Goal: Task Accomplishment & Management: Use online tool/utility

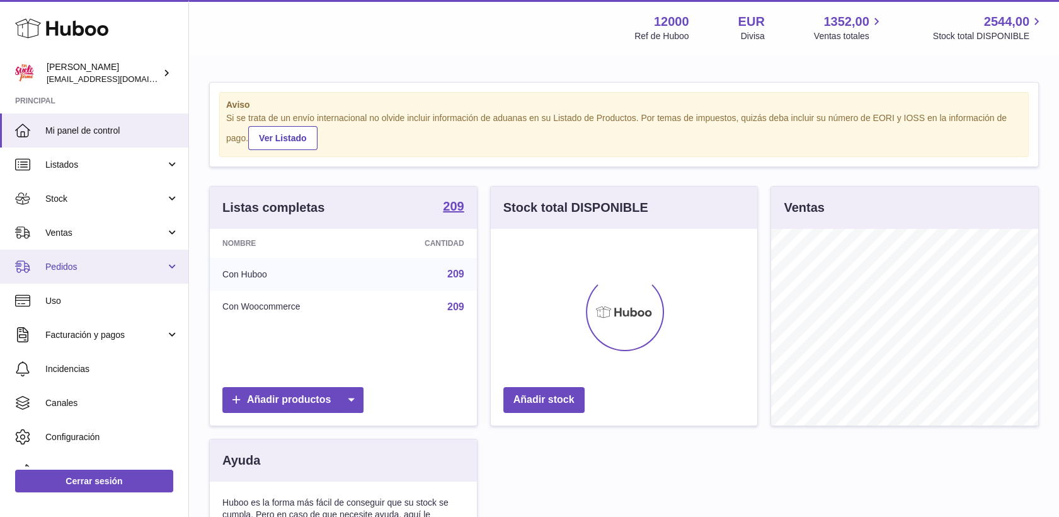
scroll to position [197, 267]
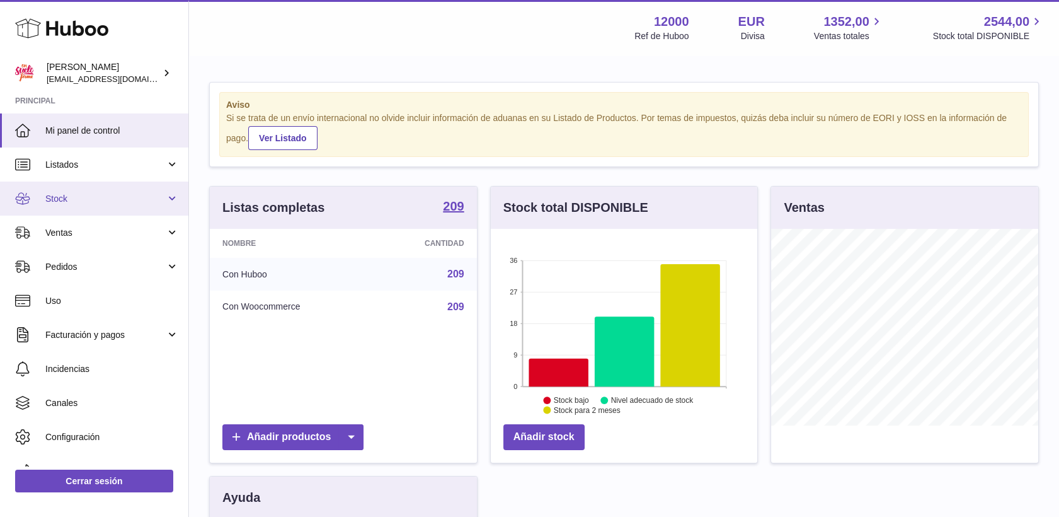
click at [69, 199] on span "Stock" at bounding box center [105, 199] width 120 height 12
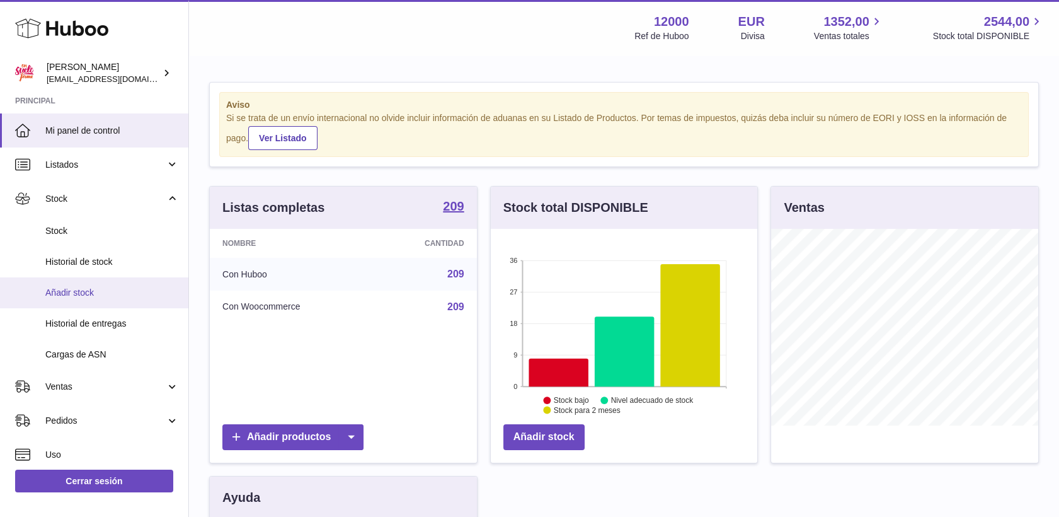
click at [79, 294] on span "Añadir stock" at bounding box center [112, 293] width 134 height 12
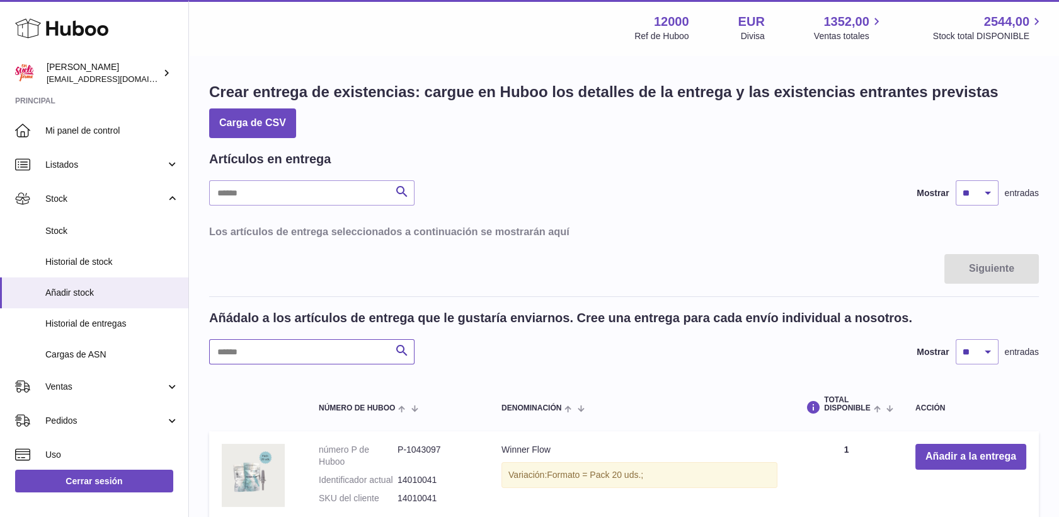
click at [285, 347] on input "text" at bounding box center [311, 351] width 205 height 25
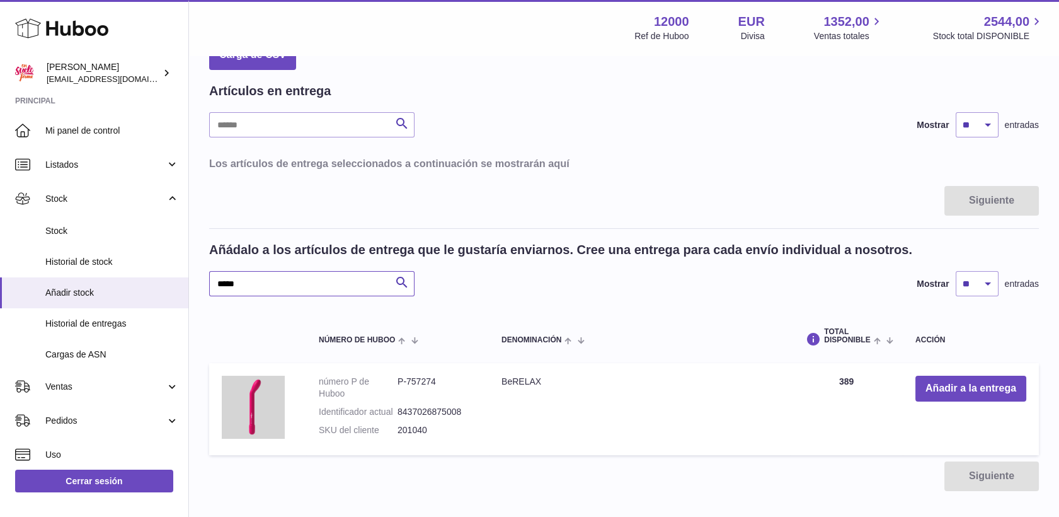
scroll to position [140, 0]
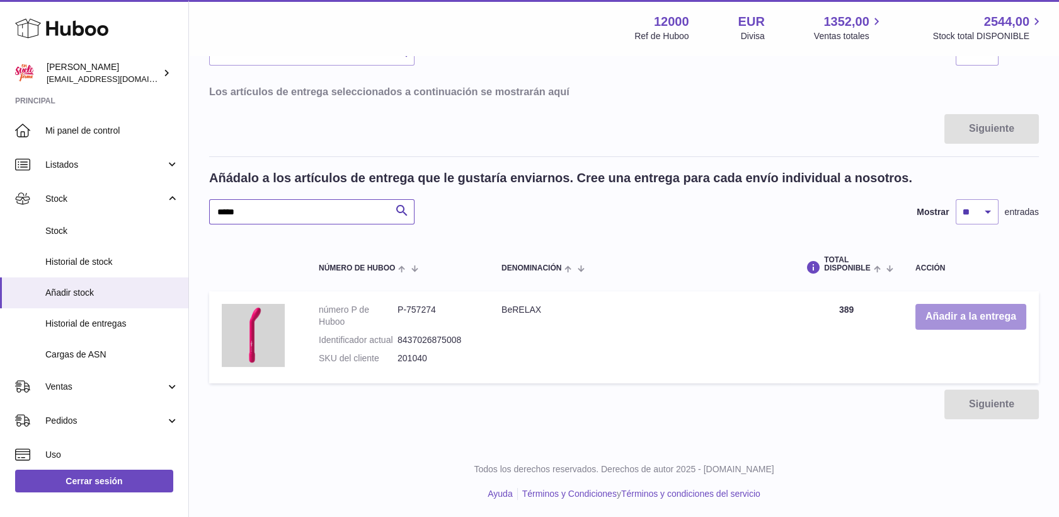
type input "*****"
click at [972, 313] on button "Añadir a la entrega" at bounding box center [971, 317] width 111 height 26
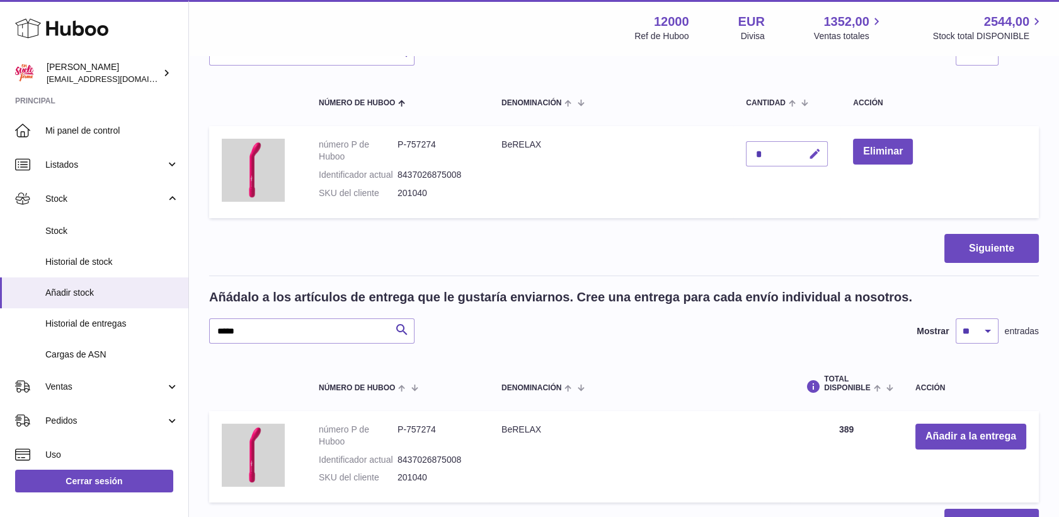
click at [815, 159] on icon "button" at bounding box center [815, 153] width 13 height 13
type input "***"
click at [817, 149] on icon "submit" at bounding box center [815, 153] width 11 height 11
click at [998, 249] on button "Siguiente" at bounding box center [992, 249] width 95 height 30
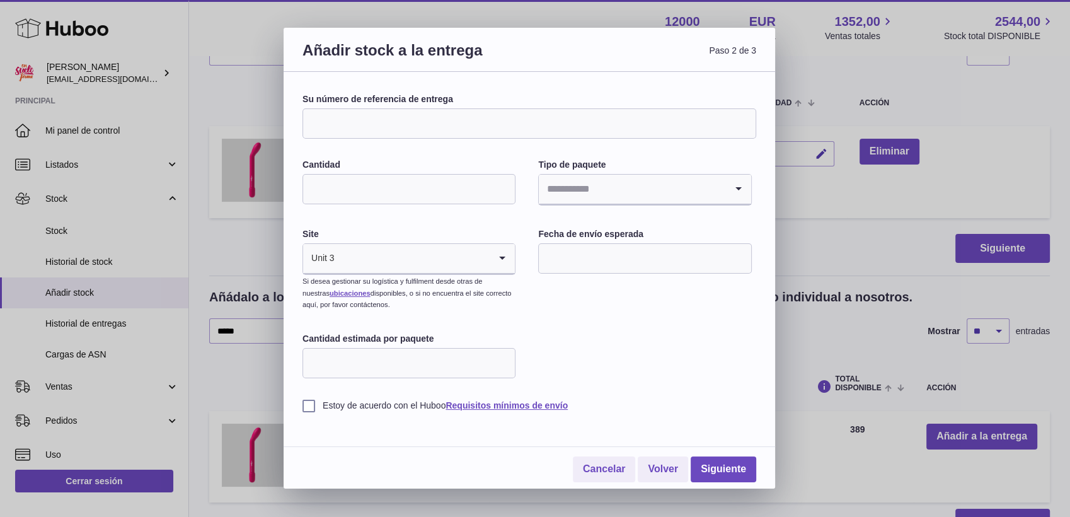
click at [522, 132] on input "Su número de referencia de entrega" at bounding box center [529, 123] width 454 height 30
type input "*********"
click at [498, 194] on input "Cantidad" at bounding box center [408, 189] width 213 height 30
type input "*"
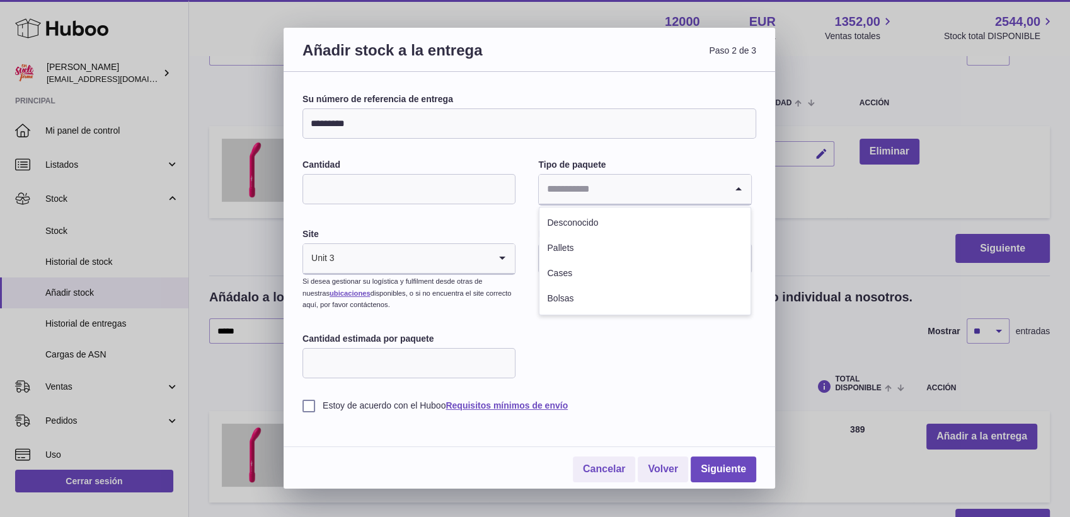
click at [623, 199] on input "Search for option" at bounding box center [632, 189] width 187 height 29
click at [609, 227] on li "Desconocido" at bounding box center [644, 222] width 210 height 25
click at [606, 255] on input "text" at bounding box center [644, 258] width 213 height 30
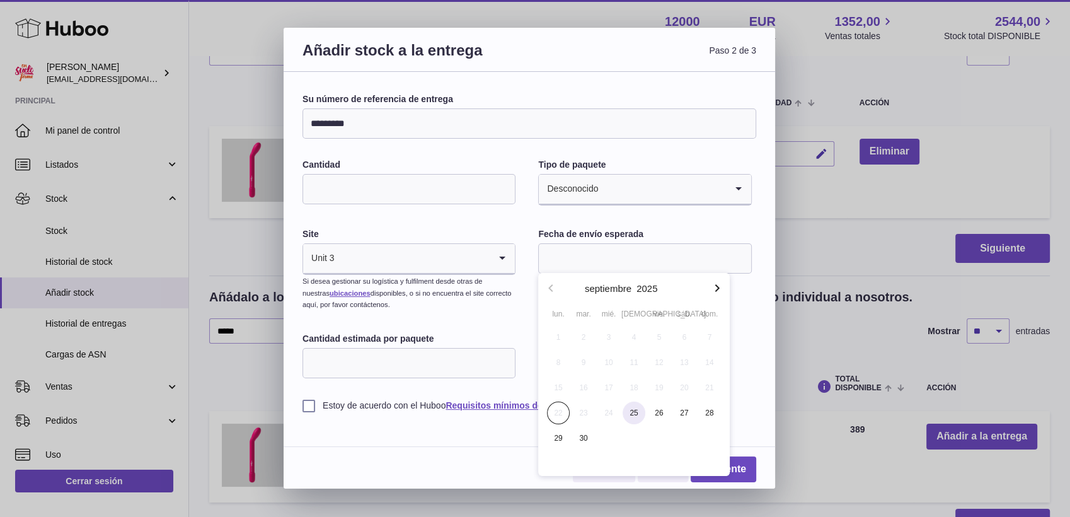
click at [638, 415] on span "25" at bounding box center [634, 412] width 23 height 23
type input "**********"
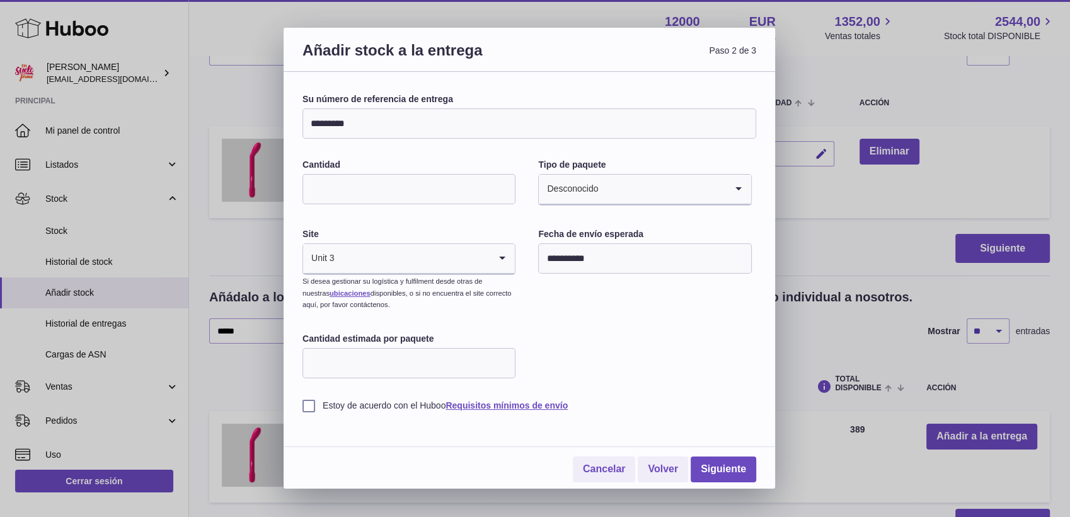
click at [306, 403] on label "Estoy de acuerdo con el Huboo Requisitos mínimos de envío" at bounding box center [529, 406] width 454 height 12
click at [741, 466] on link "Siguiente" at bounding box center [724, 469] width 66 height 26
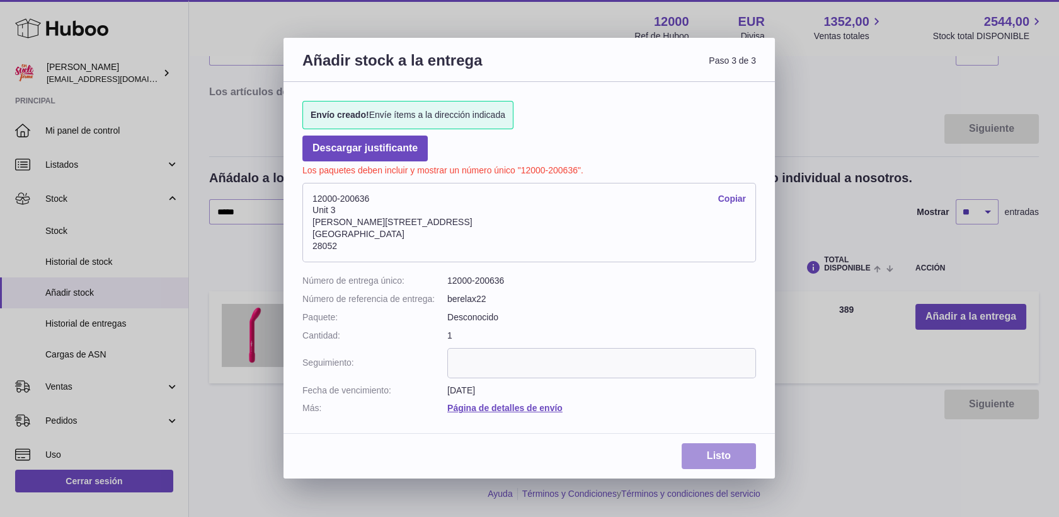
drag, startPoint x: 723, startPoint y: 456, endPoint x: 707, endPoint y: 464, distance: 18.3
click at [723, 456] on link "Listo" at bounding box center [719, 456] width 74 height 26
